Goal: Task Accomplishment & Management: Complete application form

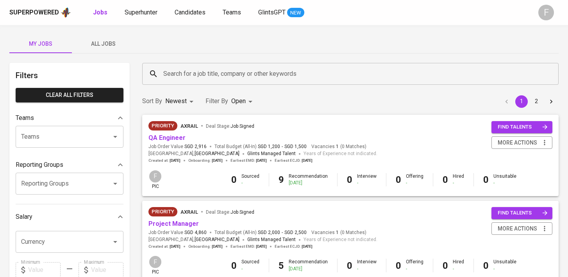
click at [167, 70] on input "Search for a job title, company or other keywords" at bounding box center [352, 73] width 382 height 15
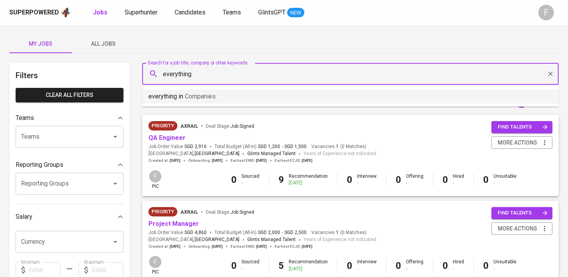
click at [193, 98] on span "Companies" at bounding box center [200, 96] width 31 height 7
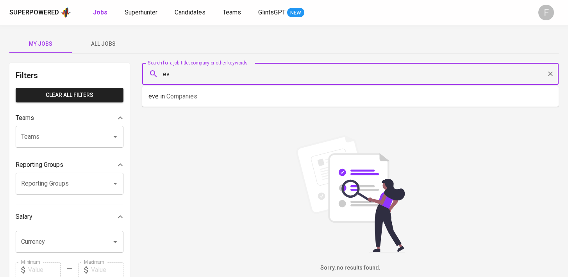
type input "e"
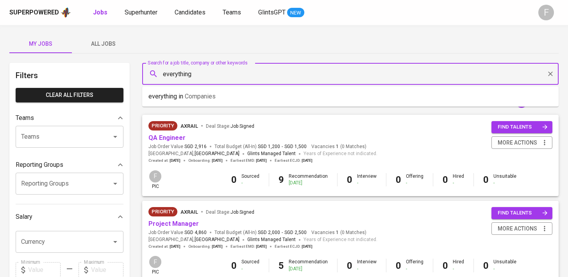
type input "everything"
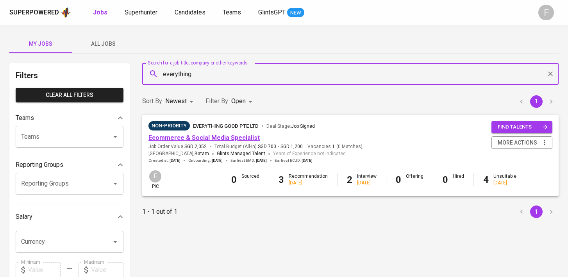
click at [217, 139] on link "Ecommerce & Social Media Specialist" at bounding box center [203, 137] width 111 height 7
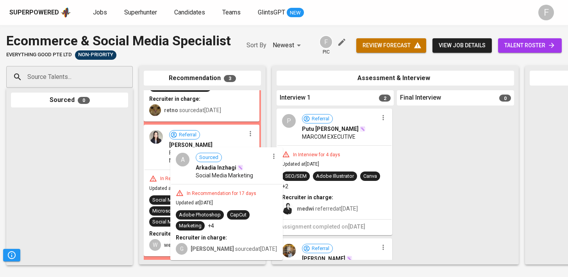
scroll to position [93, 0]
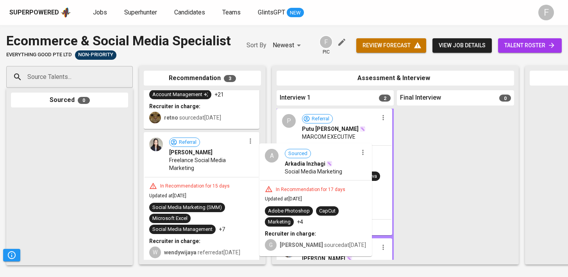
drag, startPoint x: 187, startPoint y: 194, endPoint x: 305, endPoint y: 190, distance: 118.4
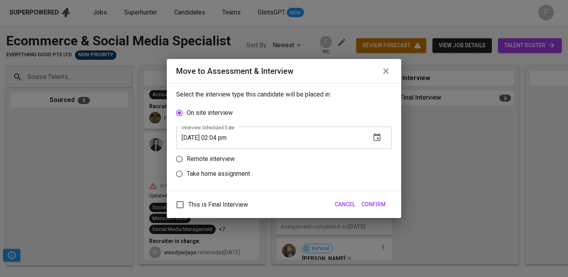
click at [189, 173] on p "Take home assignment" at bounding box center [218, 173] width 63 height 9
click at [187, 173] on input "Take home assignment" at bounding box center [179, 173] width 15 height 15
radio input "true"
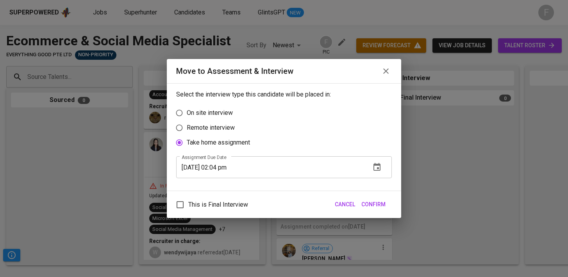
click at [223, 168] on input "[DATE] 02:04 pm" at bounding box center [270, 167] width 188 height 22
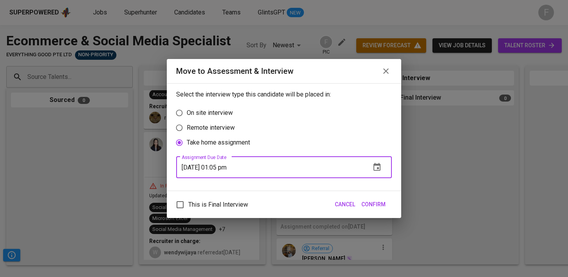
type input "[DATE] 01:05 pm"
click at [378, 204] on span "Confirm" at bounding box center [373, 205] width 24 height 10
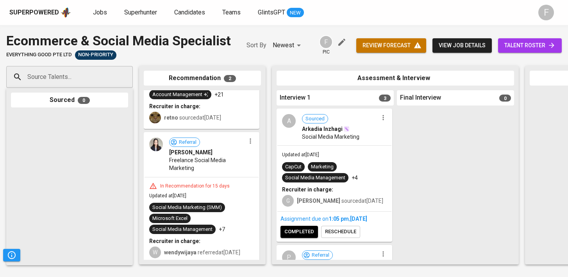
scroll to position [93, 0]
click at [523, 44] on span "talent roster" at bounding box center [529, 46] width 51 height 10
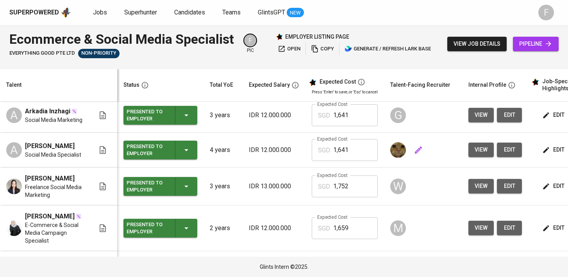
scroll to position [35, 0]
